Goal: Complete application form

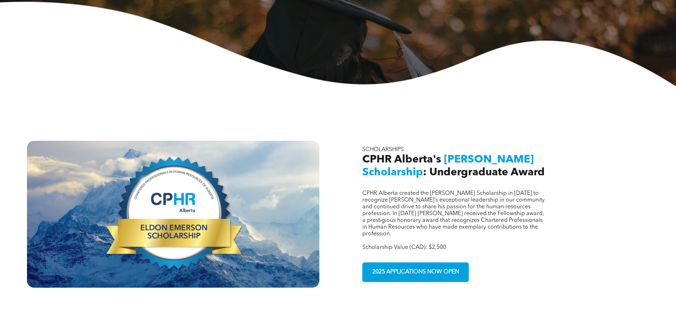
scroll to position [213, 0]
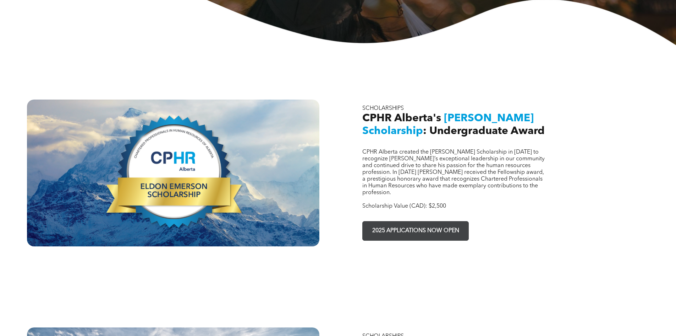
click at [407, 224] on span "2025 APPLICATIONS NOW OPEN" at bounding box center [416, 231] width 92 height 14
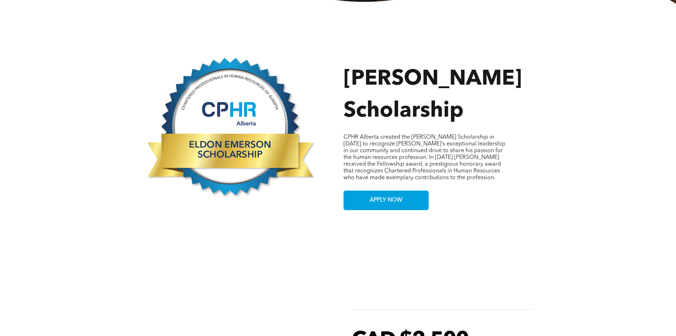
scroll to position [320, 0]
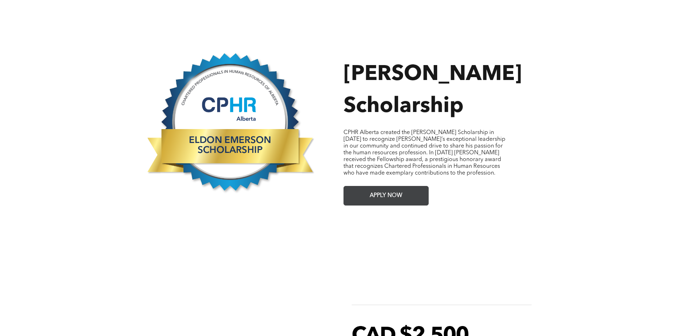
click at [371, 189] on span "APPLY NOW" at bounding box center [387, 196] width 38 height 14
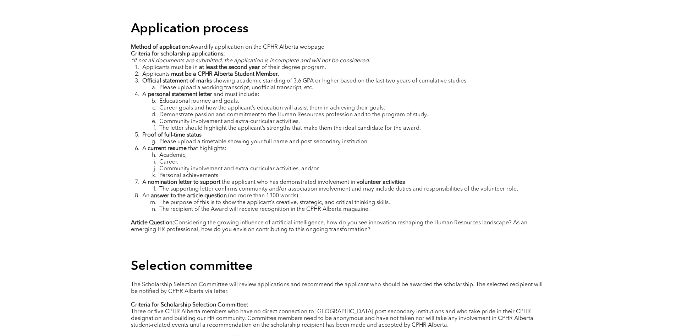
scroll to position [959, 0]
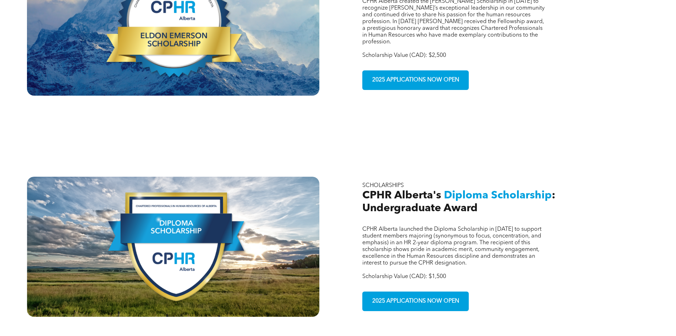
scroll to position [391, 0]
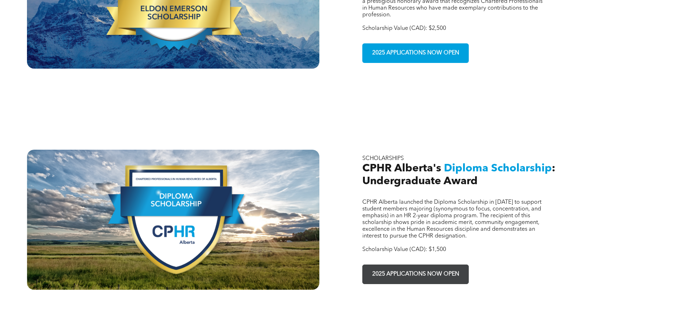
click at [401, 267] on span "2025 APPLICATIONS NOW OPEN" at bounding box center [416, 274] width 92 height 14
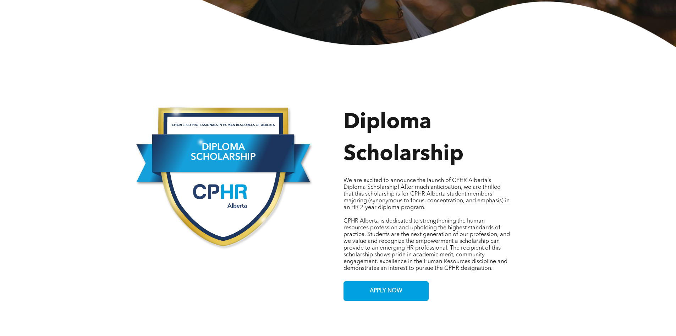
scroll to position [284, 0]
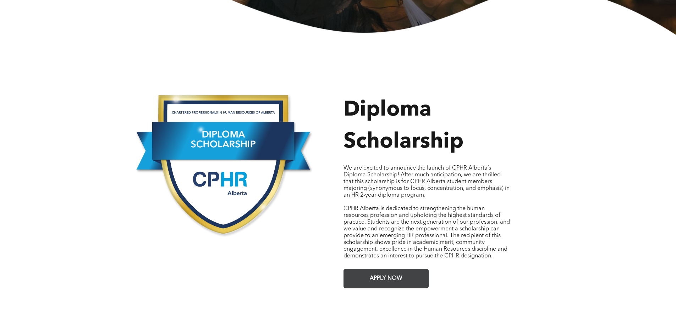
click at [371, 272] on span "APPLY NOW" at bounding box center [387, 278] width 38 height 14
